Goal: Information Seeking & Learning: Check status

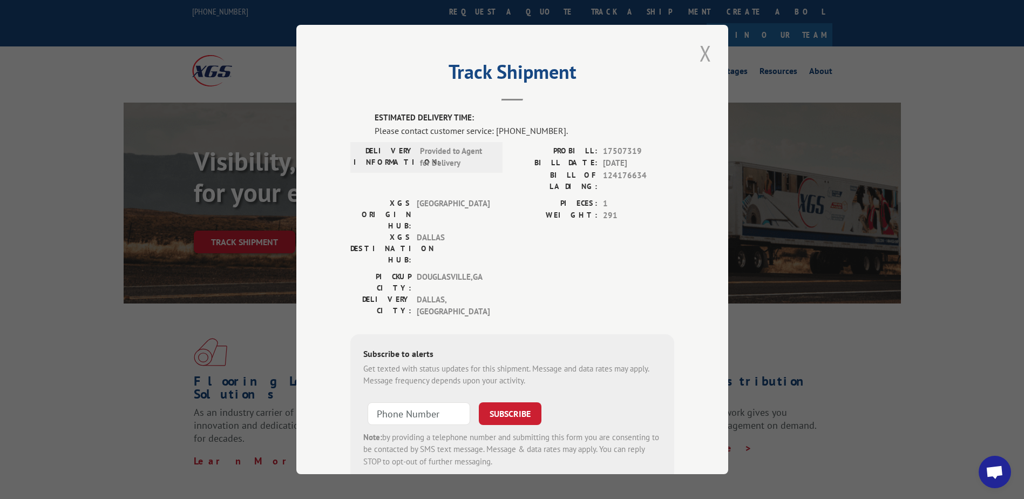
click at [705, 43] on button "Close modal" at bounding box center [705, 53] width 18 height 30
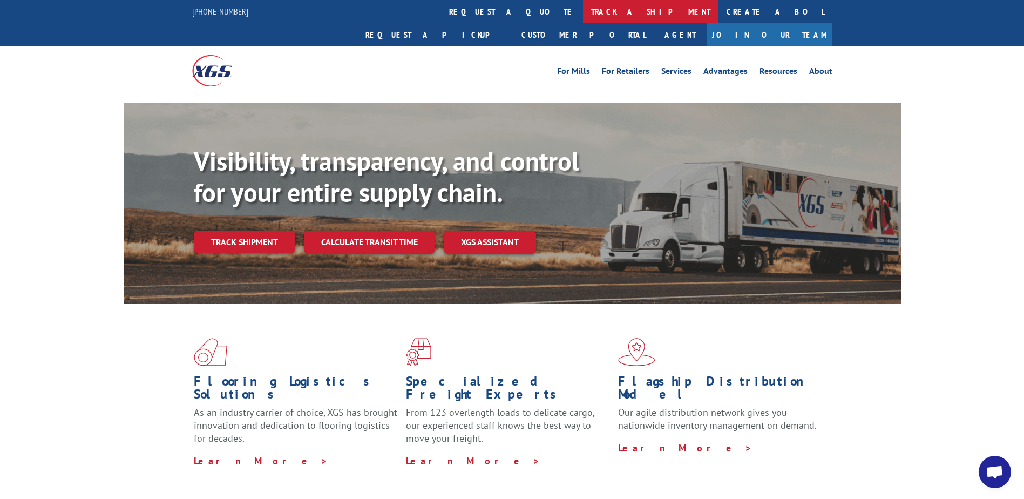
click at [583, 10] on link "track a shipment" at bounding box center [650, 11] width 135 height 23
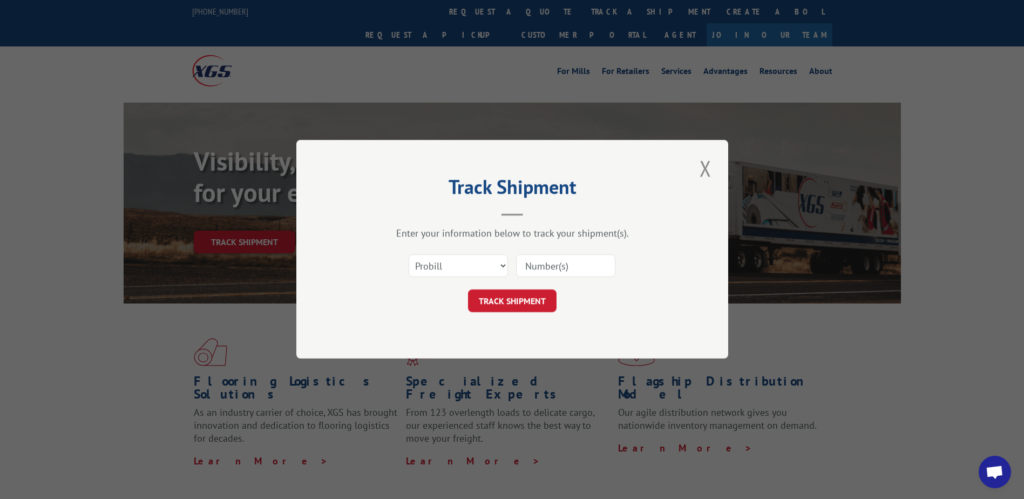
click at [554, 262] on input at bounding box center [565, 266] width 99 height 23
type input "16955668"
click button "TRACK SHIPMENT" at bounding box center [512, 301] width 89 height 23
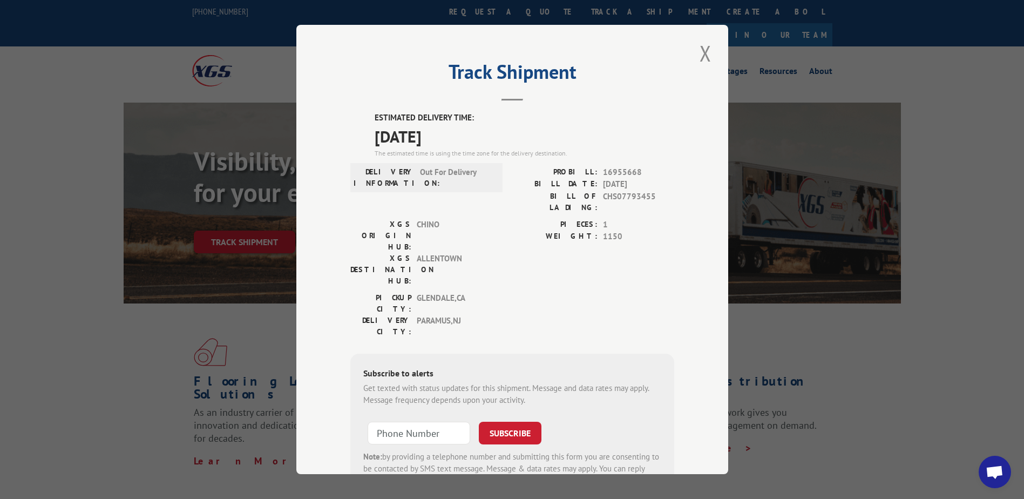
click at [699, 53] on button "Close modal" at bounding box center [705, 53] width 18 height 30
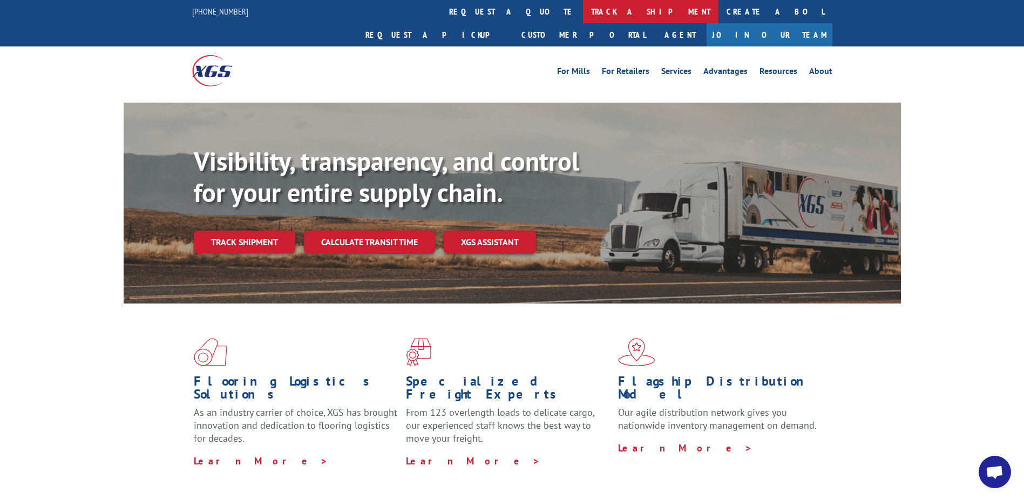
click at [583, 9] on link "track a shipment" at bounding box center [650, 11] width 135 height 23
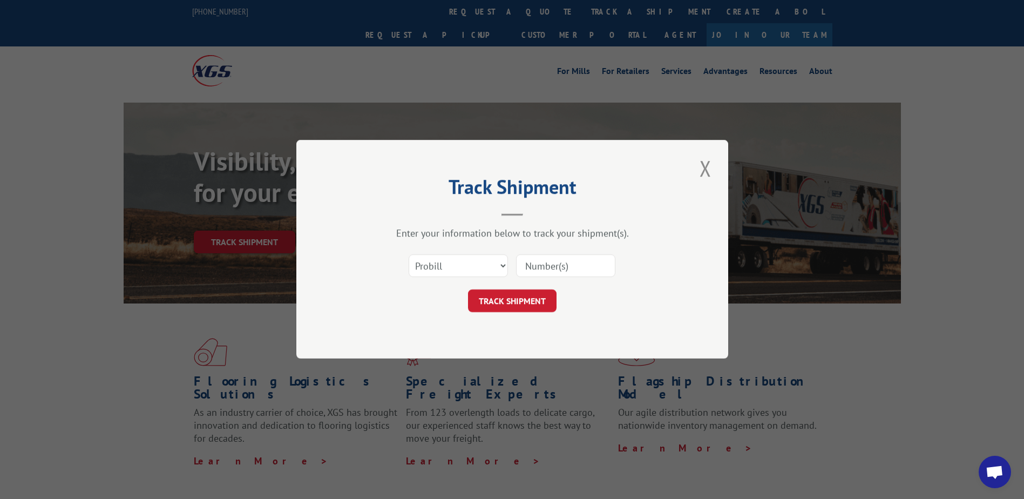
click at [549, 266] on input at bounding box center [565, 266] width 99 height 23
type input "17512069"
click button "TRACK SHIPMENT" at bounding box center [512, 301] width 89 height 23
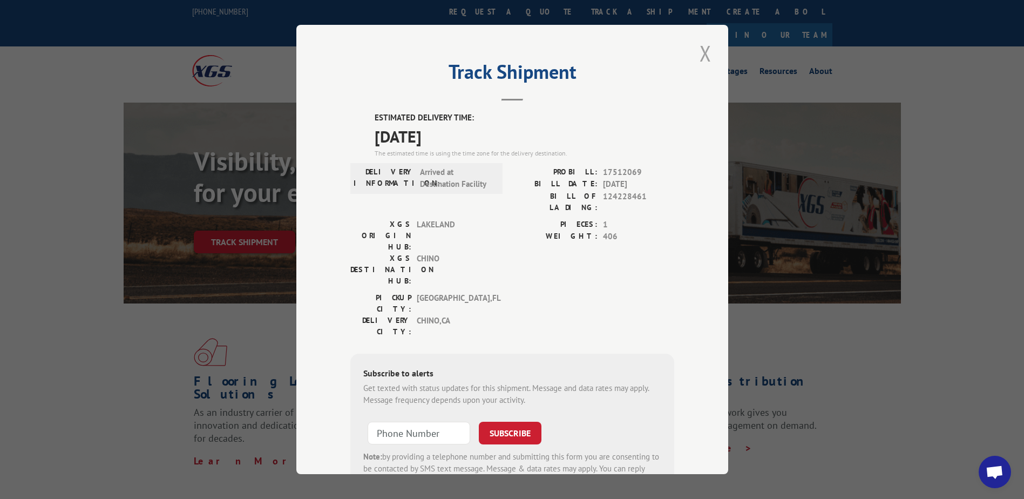
click at [696, 49] on button "Close modal" at bounding box center [705, 53] width 18 height 30
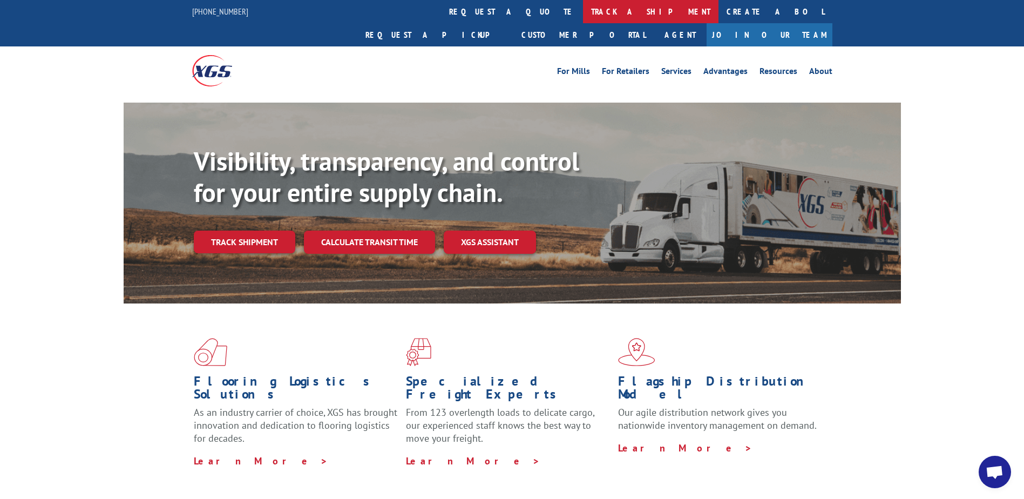
click at [583, 18] on link "track a shipment" at bounding box center [650, 11] width 135 height 23
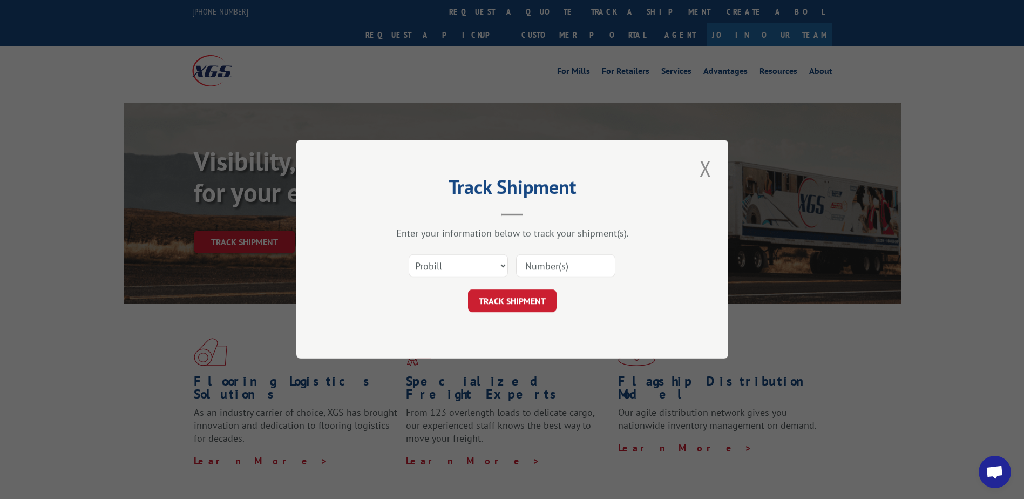
click at [545, 269] on input at bounding box center [565, 266] width 99 height 23
type input "17386327"
click button "TRACK SHIPMENT" at bounding box center [512, 301] width 89 height 23
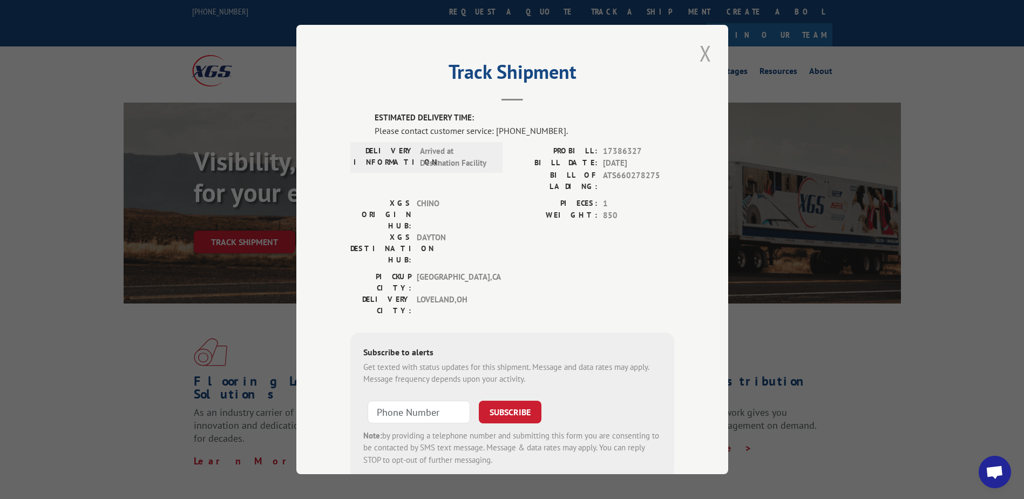
click at [698, 55] on button "Close modal" at bounding box center [705, 53] width 18 height 30
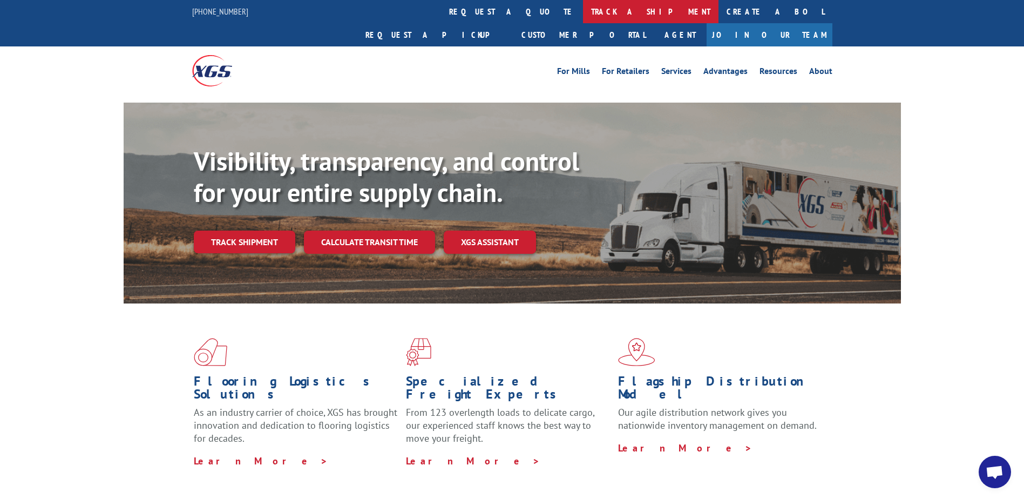
click at [583, 16] on link "track a shipment" at bounding box center [650, 11] width 135 height 23
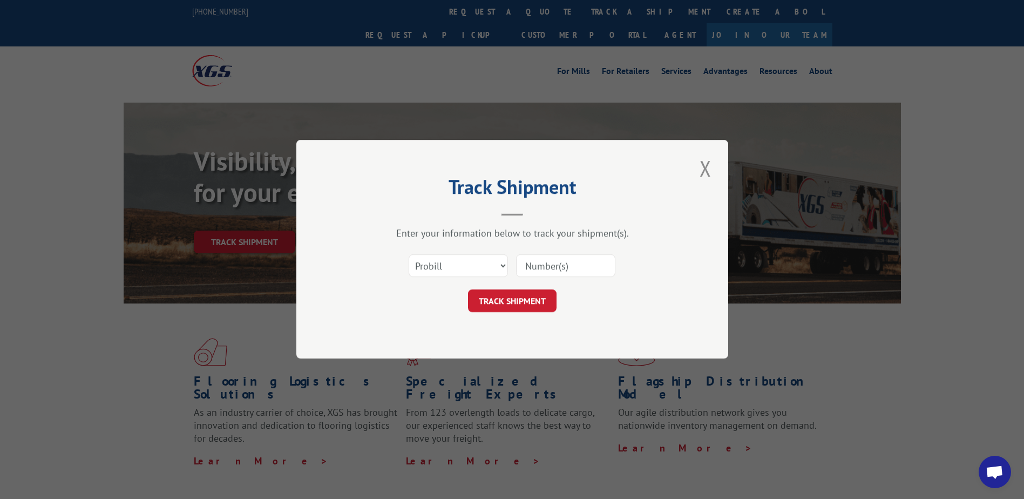
click at [546, 268] on input at bounding box center [565, 266] width 99 height 23
type input "17686327"
click button "TRACK SHIPMENT" at bounding box center [512, 301] width 89 height 23
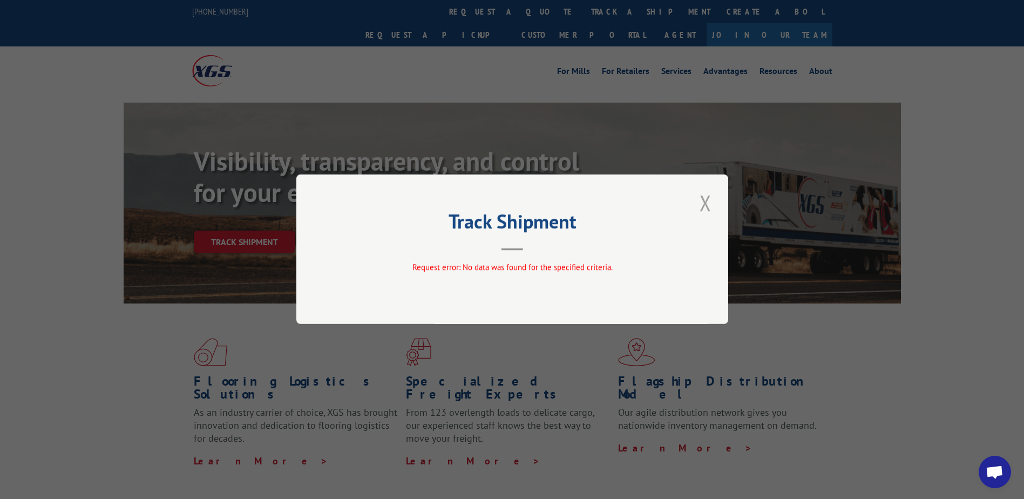
click at [703, 203] on button "Close modal" at bounding box center [705, 203] width 18 height 30
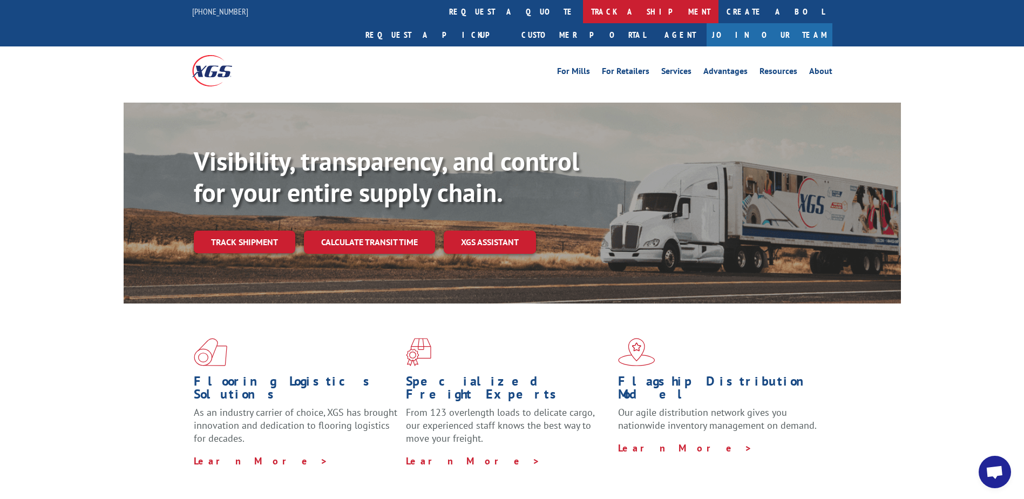
click at [583, 15] on link "track a shipment" at bounding box center [650, 11] width 135 height 23
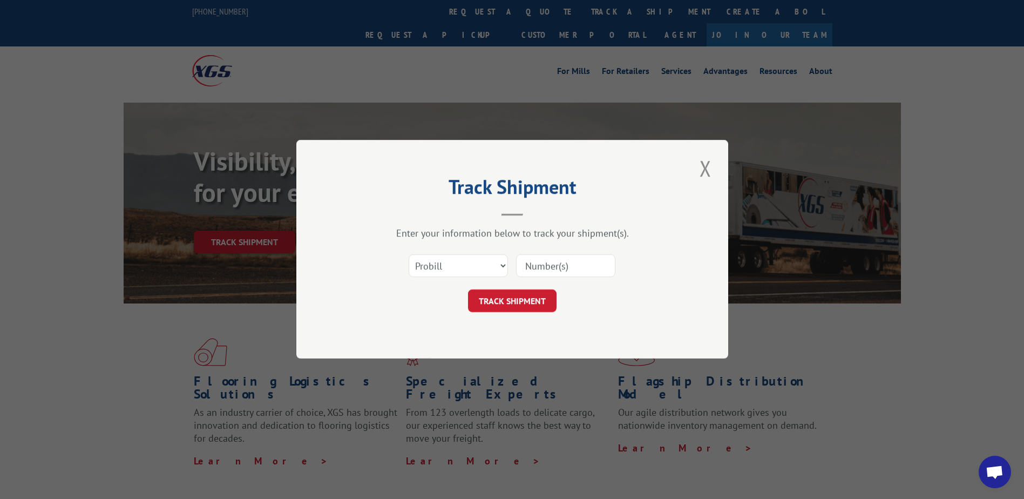
click at [576, 267] on input at bounding box center [565, 266] width 99 height 23
type input "17386327"
click button "TRACK SHIPMENT" at bounding box center [512, 301] width 89 height 23
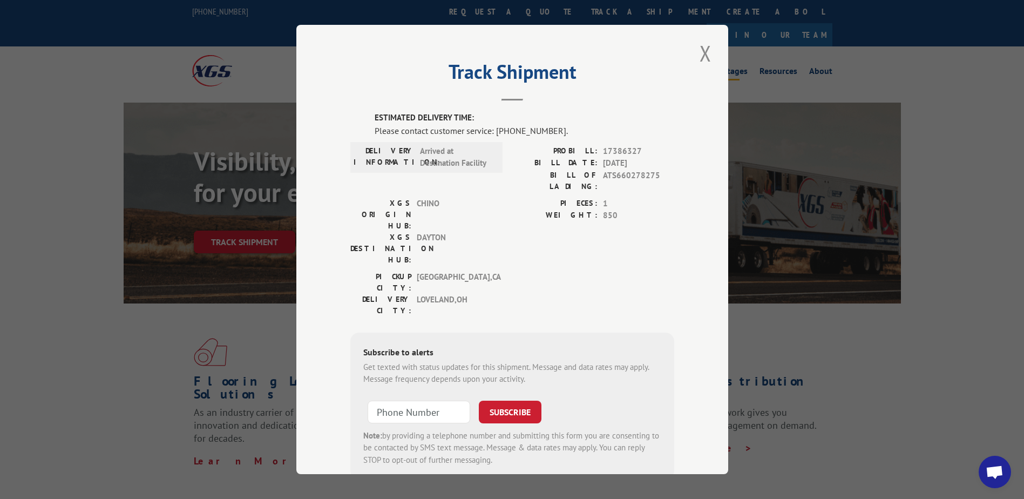
click at [704, 47] on button "Close modal" at bounding box center [705, 53] width 18 height 30
